Goal: Task Accomplishment & Management: Use online tool/utility

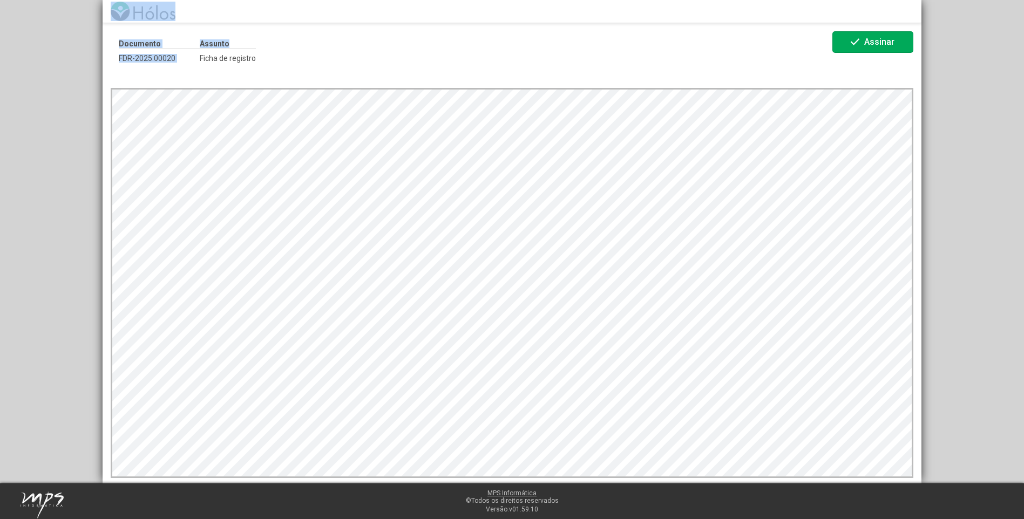
drag, startPoint x: 718, startPoint y: 5, endPoint x: 498, endPoint y: 25, distance: 221.2
click at [498, 25] on div "Documento FDR-2025.00020 Assunto Ficha de registro check Assinar" at bounding box center [512, 242] width 819 height 484
click at [920, 277] on div "Documento FDR-2025.00020 Assunto Ficha de registro check Assinar" at bounding box center [512, 253] width 819 height 460
click at [881, 36] on span "check Assinar" at bounding box center [873, 42] width 49 height 19
click at [873, 41] on span "Assinar" at bounding box center [879, 42] width 30 height 10
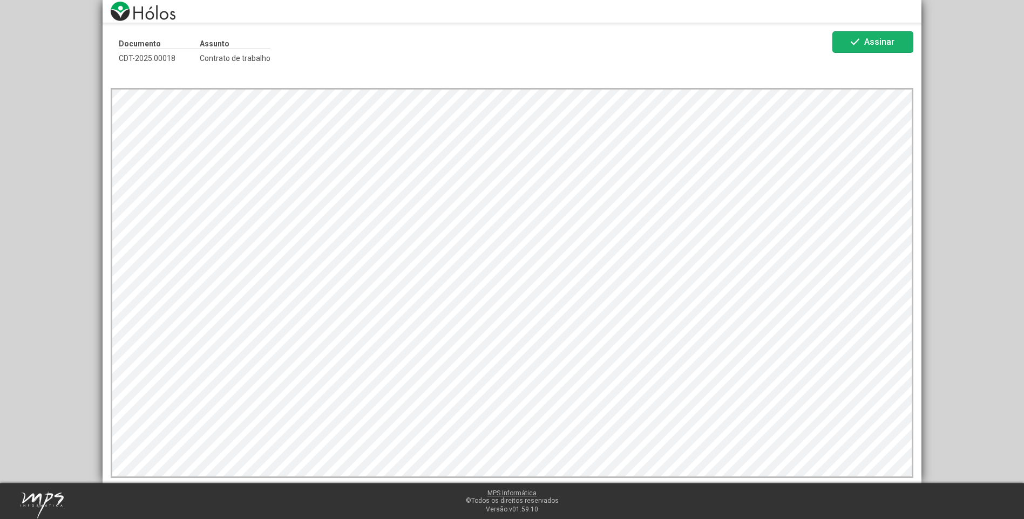
click at [877, 40] on span "Assinar" at bounding box center [879, 42] width 30 height 10
